Goal: Information Seeking & Learning: Learn about a topic

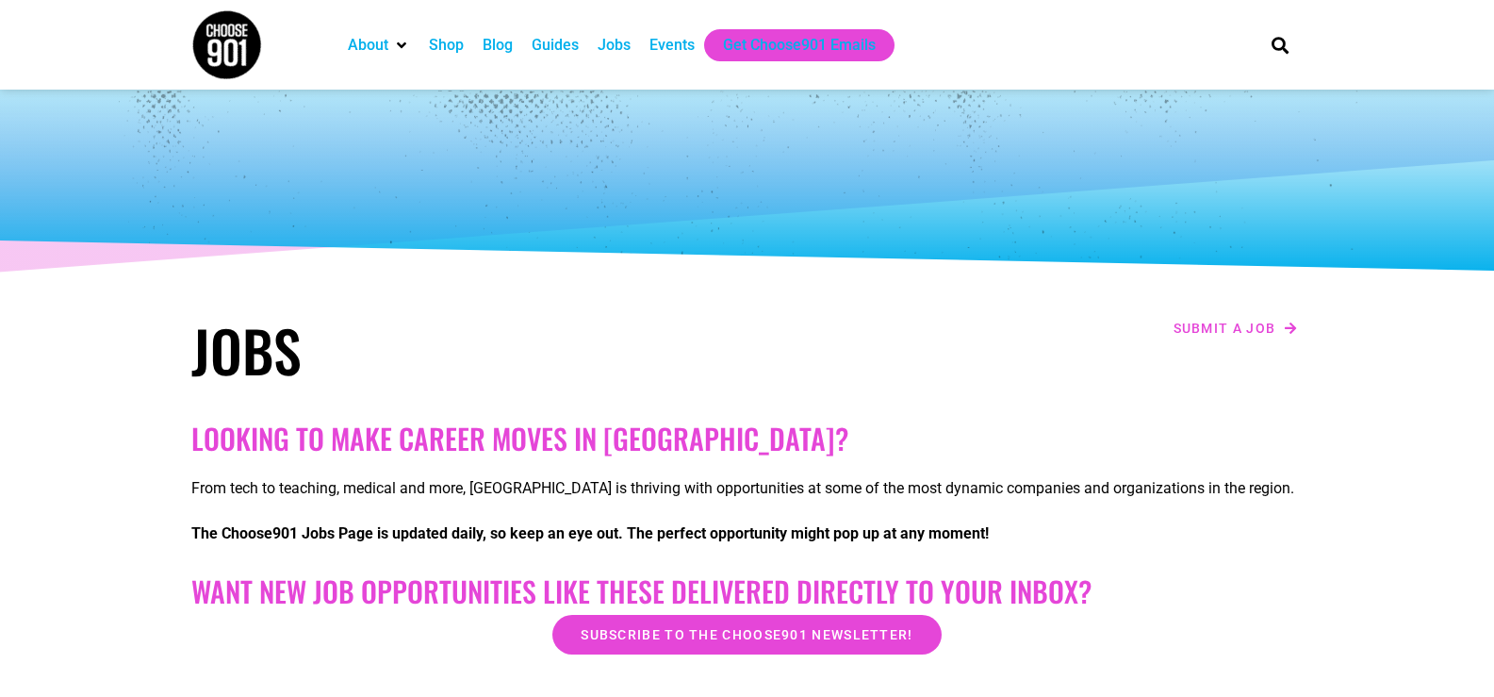
click at [621, 40] on div "Jobs" at bounding box center [614, 45] width 33 height 23
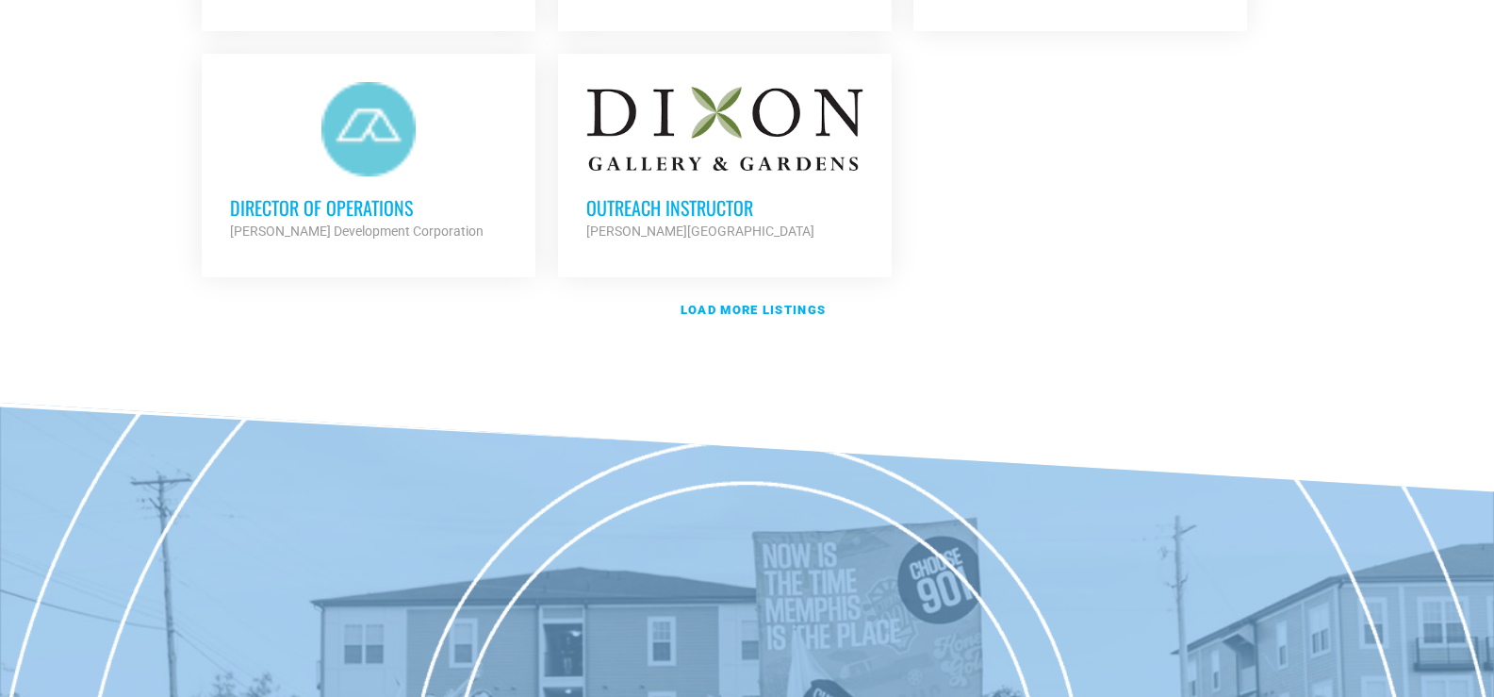
scroll to position [2451, 0]
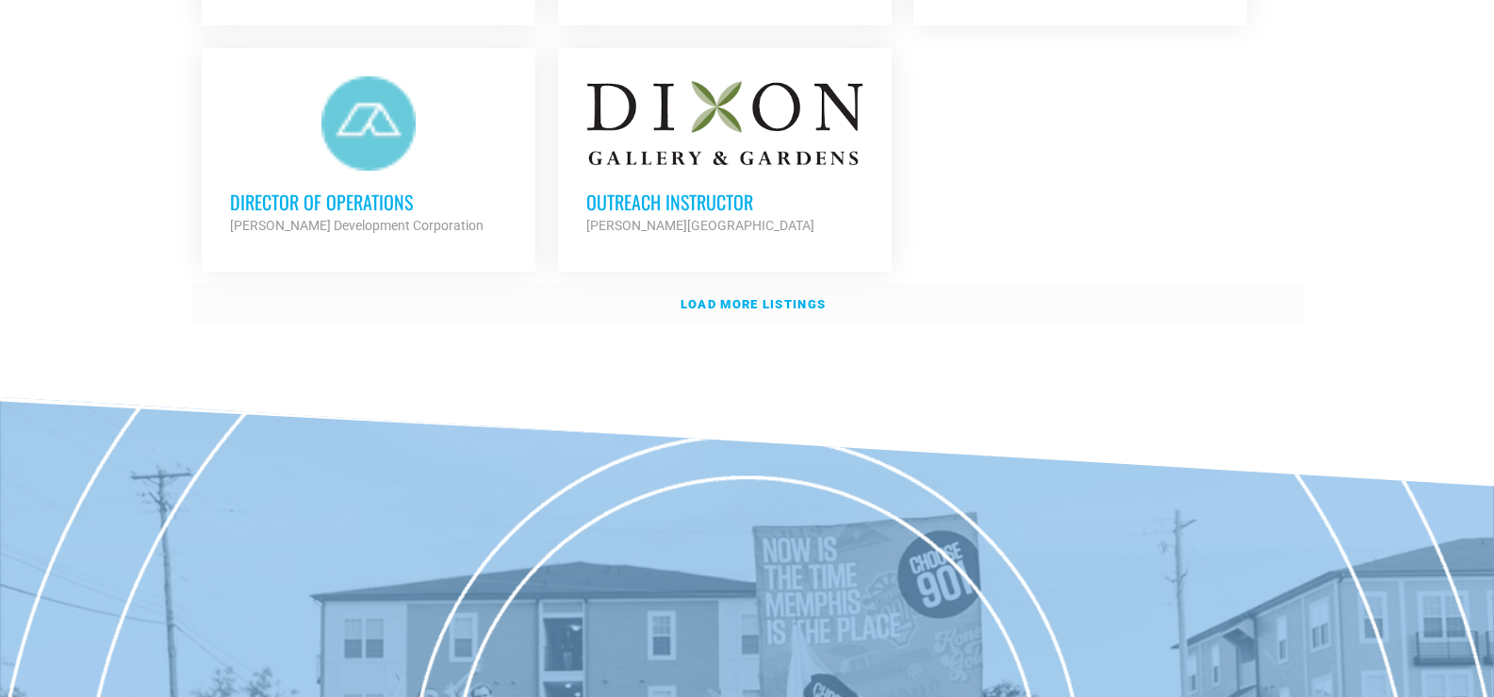
click at [771, 308] on link "Load more listings" at bounding box center [747, 304] width 1112 height 43
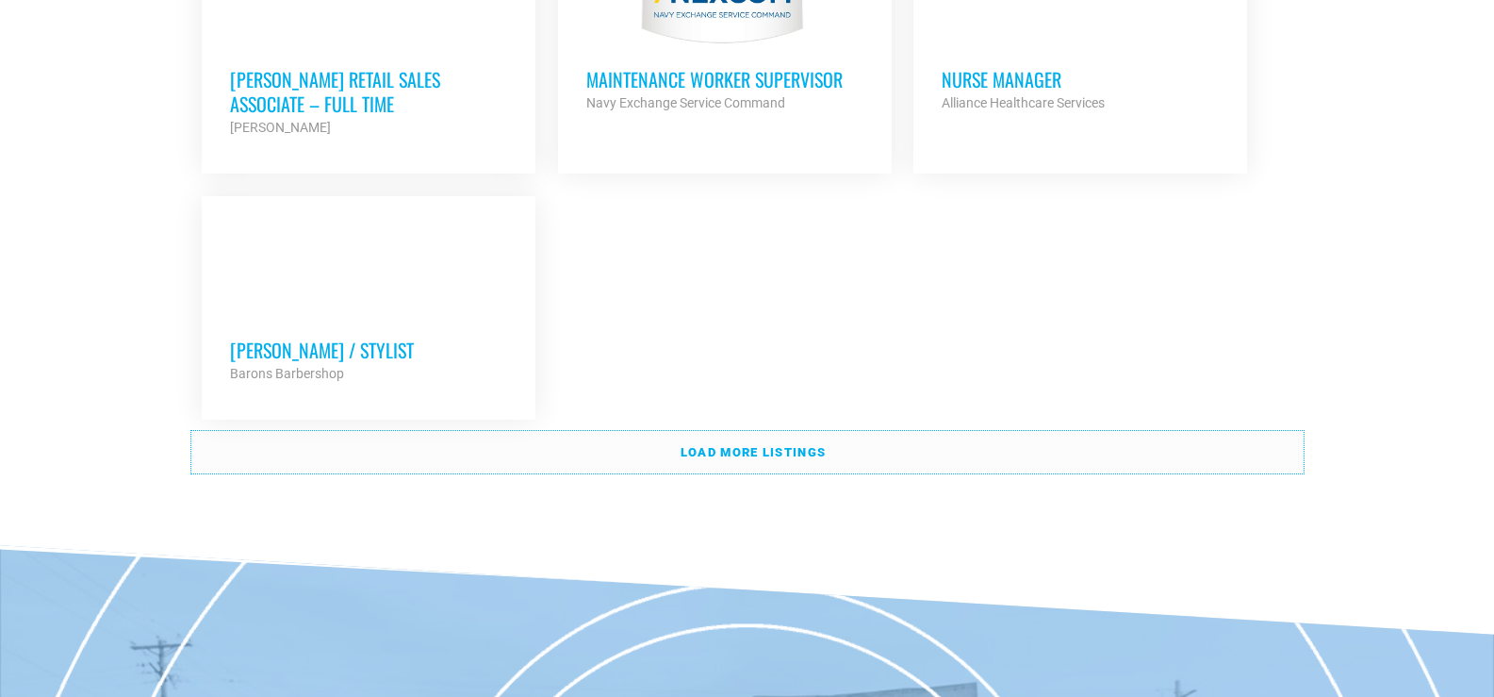
scroll to position [4242, 0]
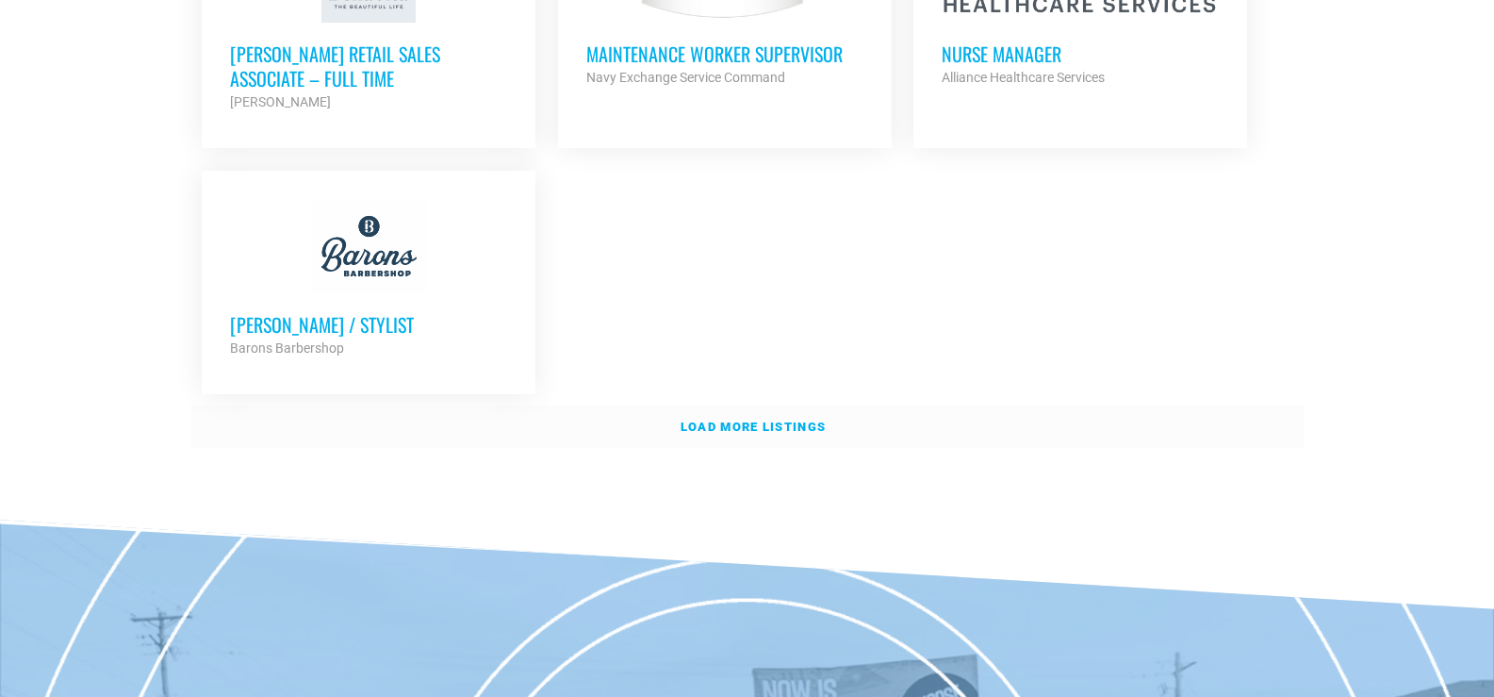
click at [772, 428] on link "Load more listings" at bounding box center [747, 426] width 1112 height 43
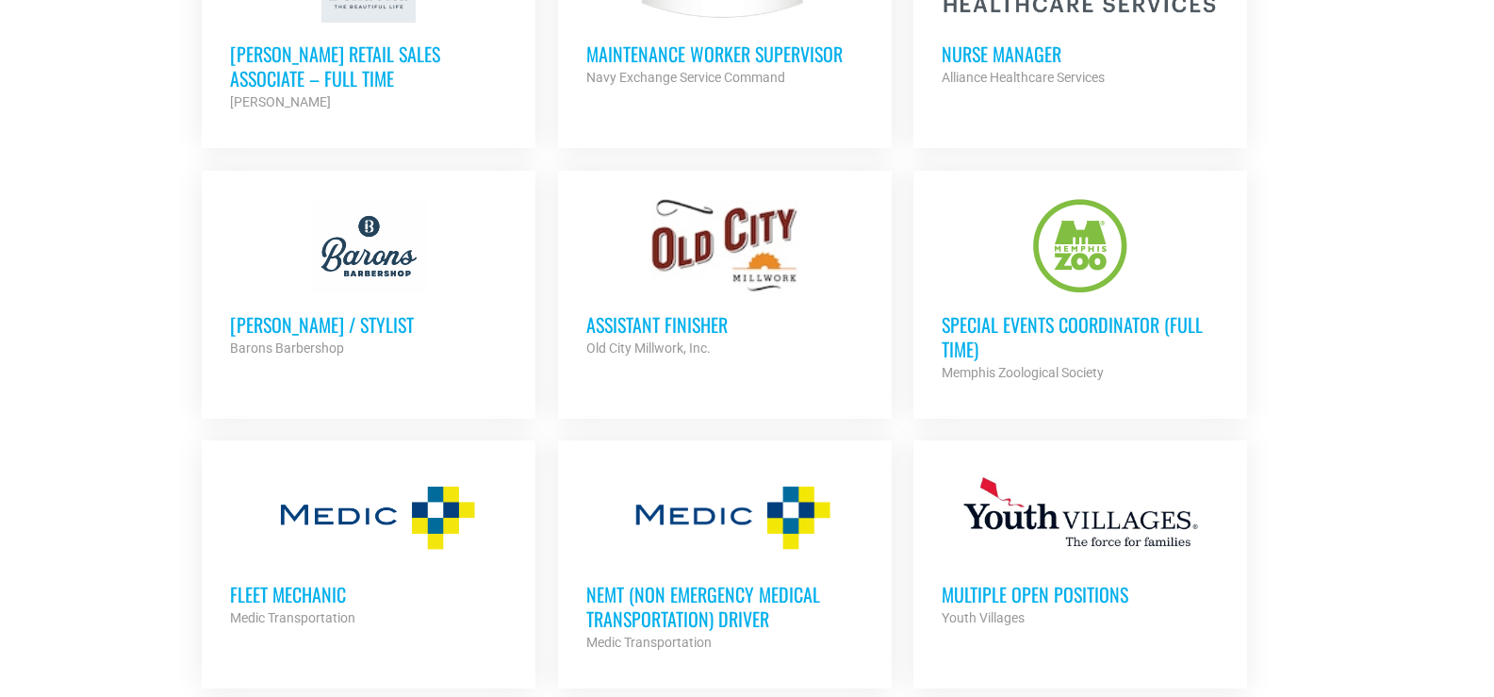
click at [650, 312] on h3 "Assistant Finisher" at bounding box center [724, 324] width 277 height 25
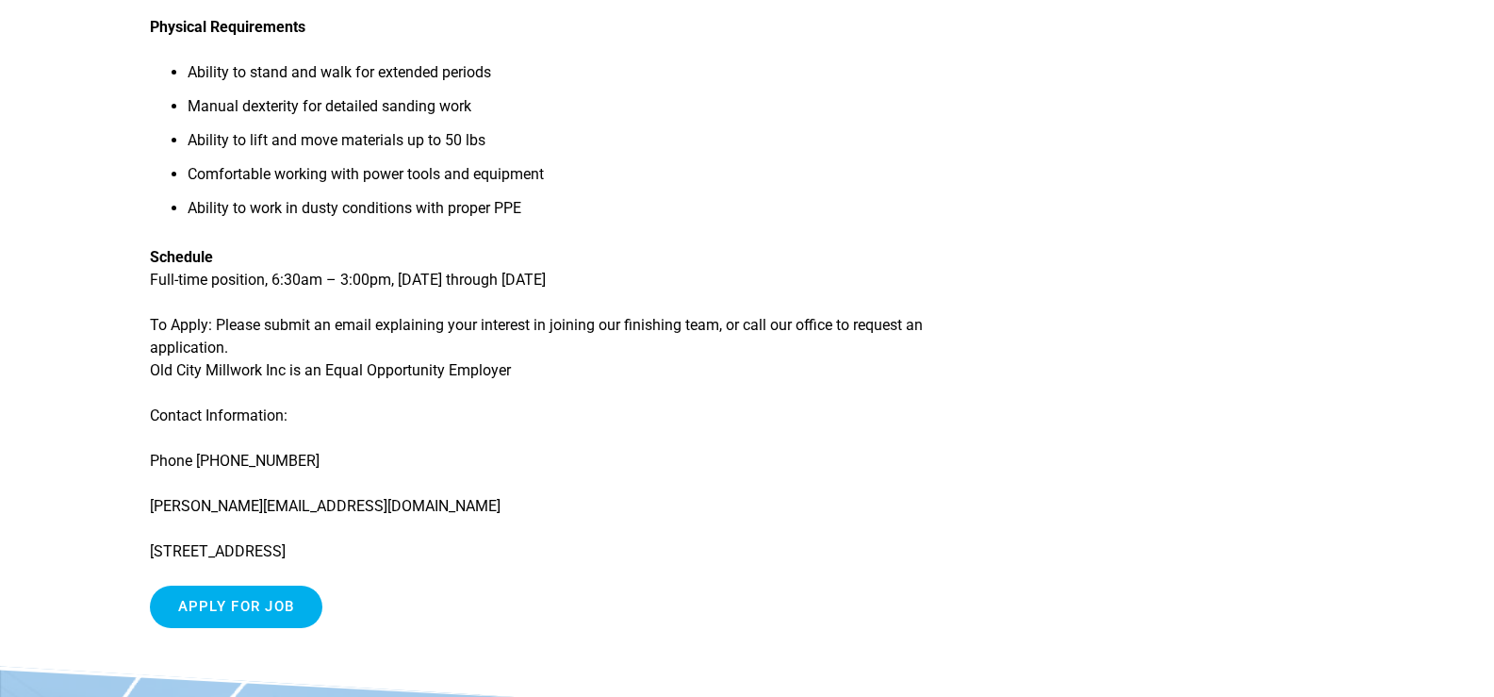
scroll to position [1508, 0]
